Goal: Transaction & Acquisition: Download file/media

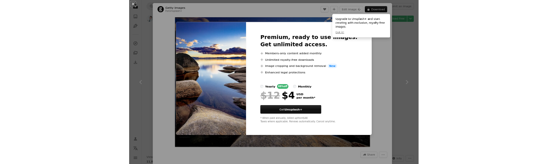
scroll to position [2475, 0]
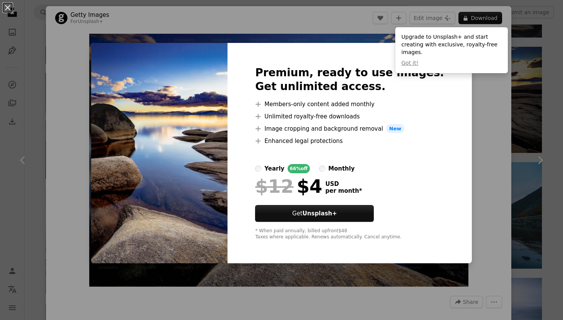
click at [430, 115] on div "Premium, ready to use images. Get unlimited access. A plus sign Members-only co…" at bounding box center [349, 153] width 244 height 221
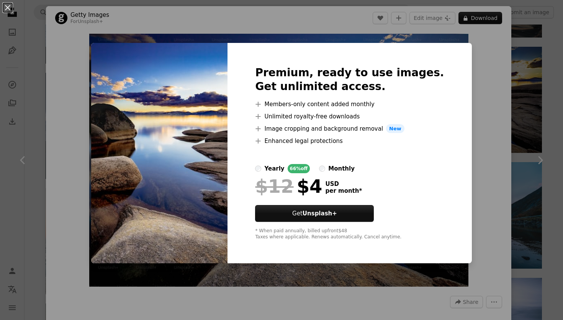
click at [461, 49] on div "An X shape Premium, ready to use images. Get unlimited access. A plus sign Memb…" at bounding box center [281, 160] width 563 height 320
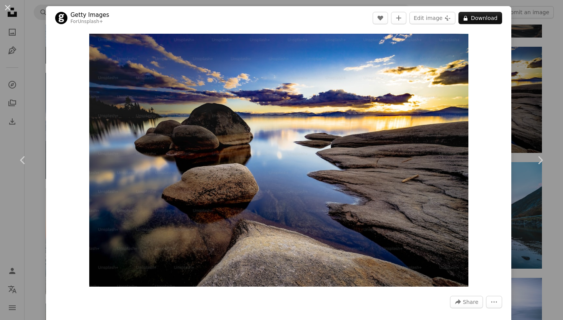
click at [531, 65] on div "An X shape Chevron left Chevron right Getty Images For Unsplash+ A heart A plus…" at bounding box center [281, 160] width 563 height 320
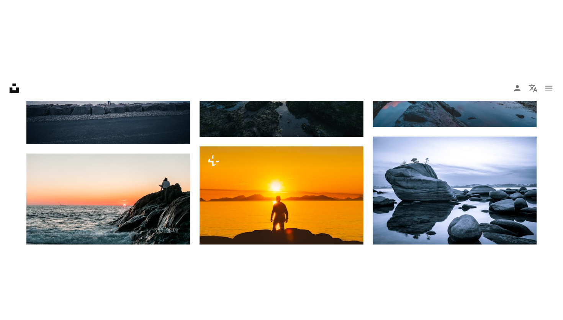
scroll to position [2587, 0]
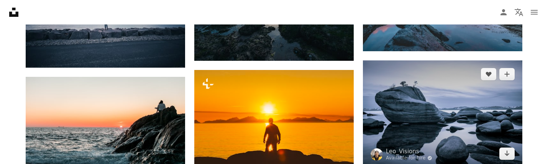
click at [414, 85] on img at bounding box center [442, 113] width 159 height 107
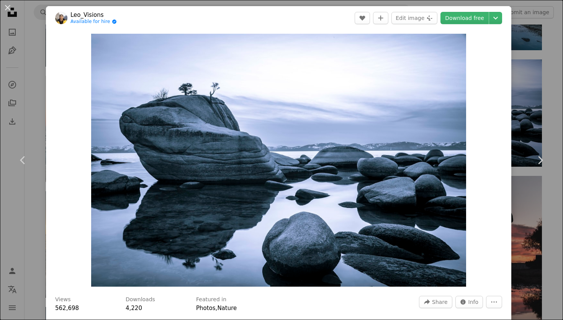
click at [474, 26] on header "Leo_Visions Available for hire A checkmark inside of a circle A heart A plus si…" at bounding box center [278, 18] width 465 height 24
click at [502, 16] on icon "Chevron down" at bounding box center [495, 17] width 12 height 9
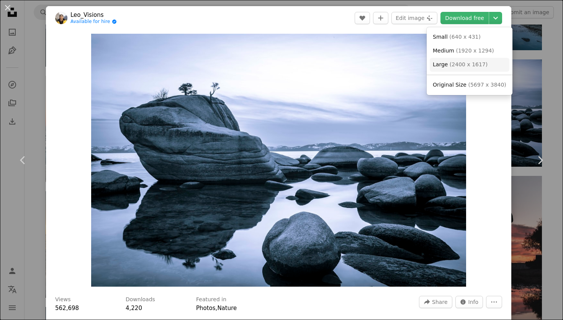
click at [469, 62] on span "( 2400 x 1617 )" at bounding box center [469, 64] width 38 height 6
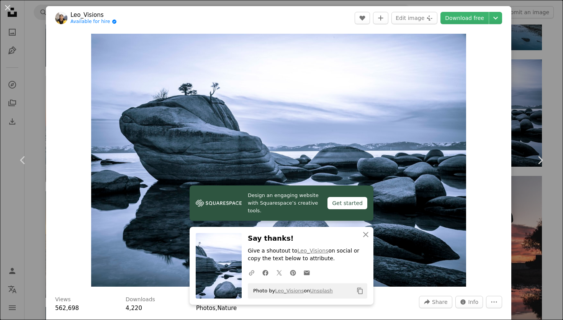
click at [445, 31] on div "Zoom in" at bounding box center [278, 160] width 465 height 260
